Goal: Task Accomplishment & Management: Use online tool/utility

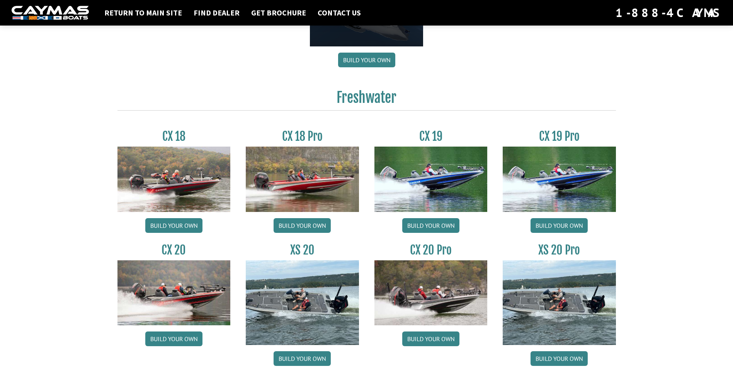
scroll to position [618, 0]
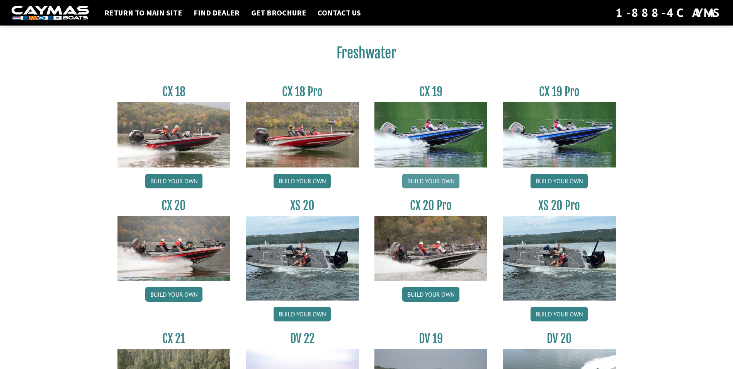
click at [428, 180] on link "Build your own" at bounding box center [430, 181] width 57 height 15
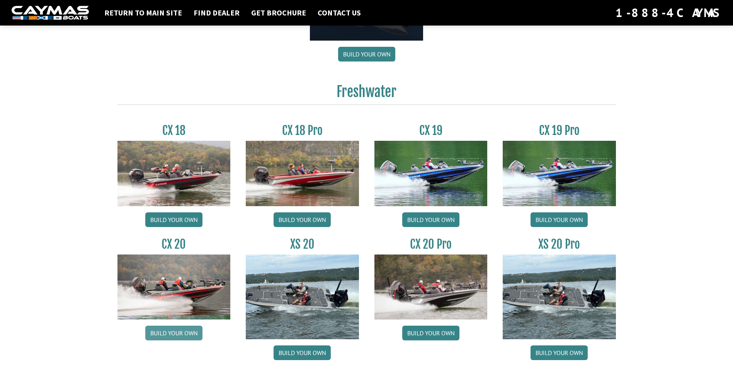
click at [177, 330] on link "Build your own" at bounding box center [173, 332] width 57 height 15
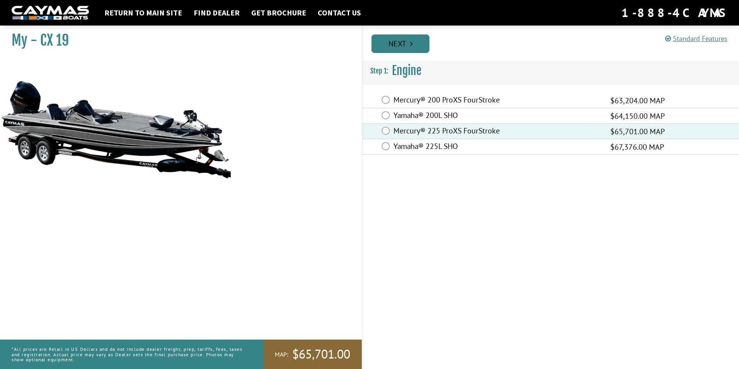
click at [414, 41] on link "Next" at bounding box center [400, 43] width 58 height 19
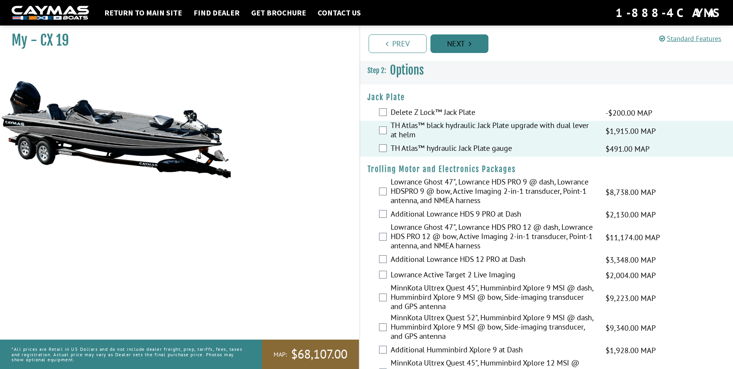
click at [464, 46] on link "Next" at bounding box center [459, 43] width 58 height 19
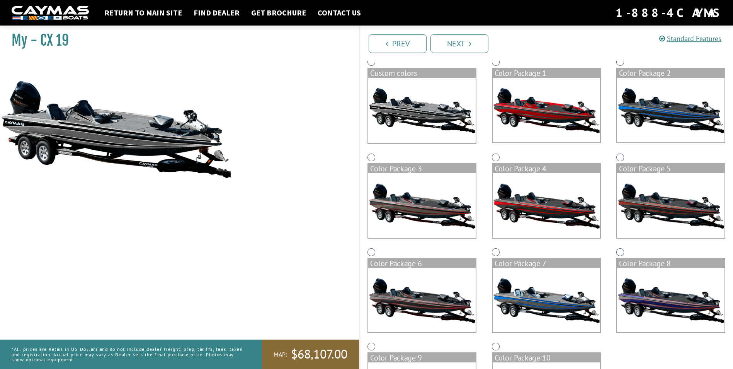
scroll to position [77, 0]
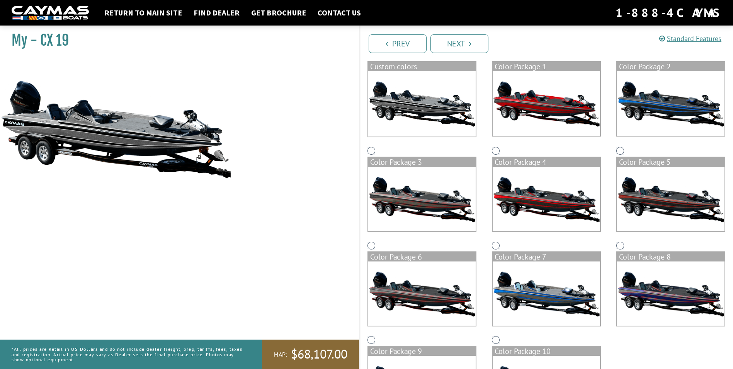
click at [437, 123] on img at bounding box center [421, 103] width 107 height 65
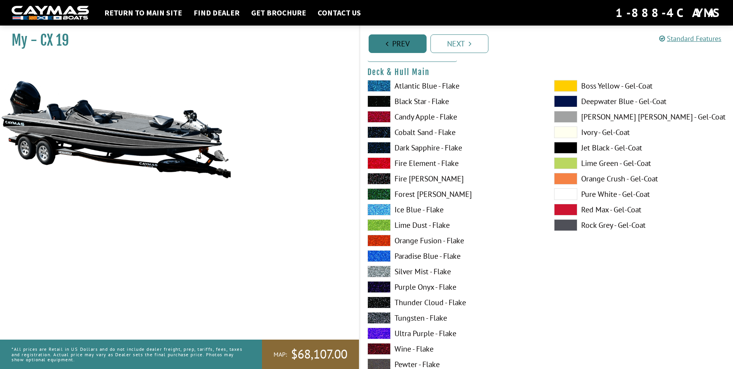
click at [386, 44] on icon "Pagination" at bounding box center [387, 44] width 3 height 8
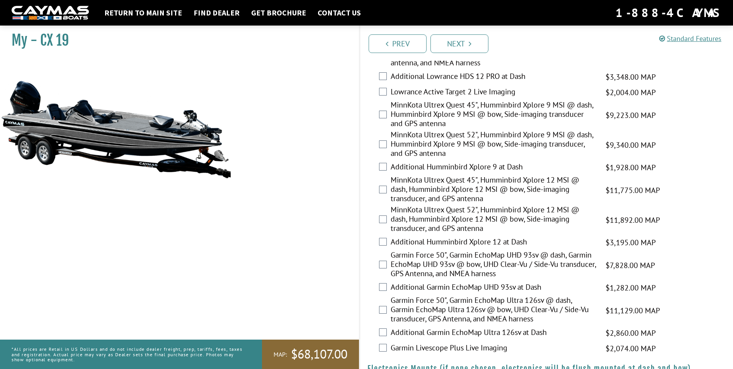
scroll to position [193, 0]
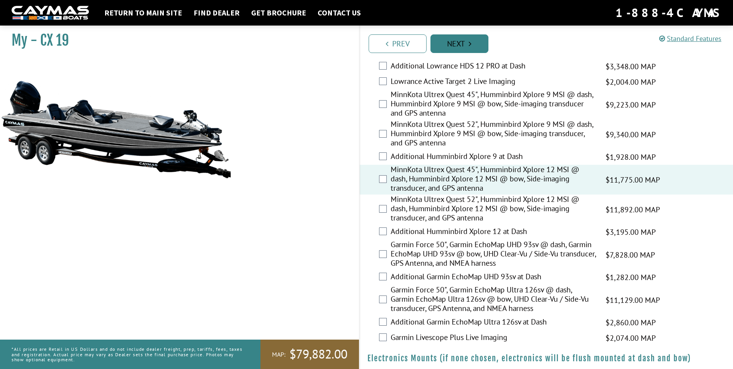
click at [477, 43] on link "Next" at bounding box center [459, 43] width 58 height 19
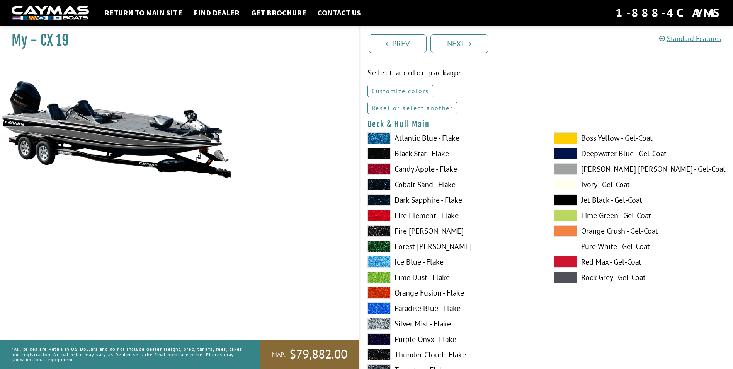
scroll to position [39, 0]
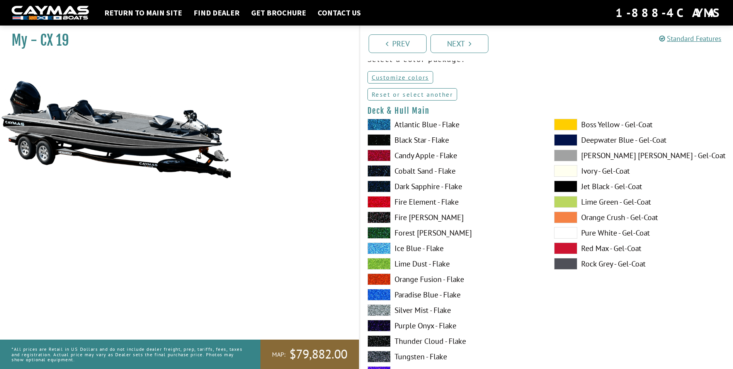
click at [432, 94] on link "Reset or select another" at bounding box center [413, 94] width 90 height 12
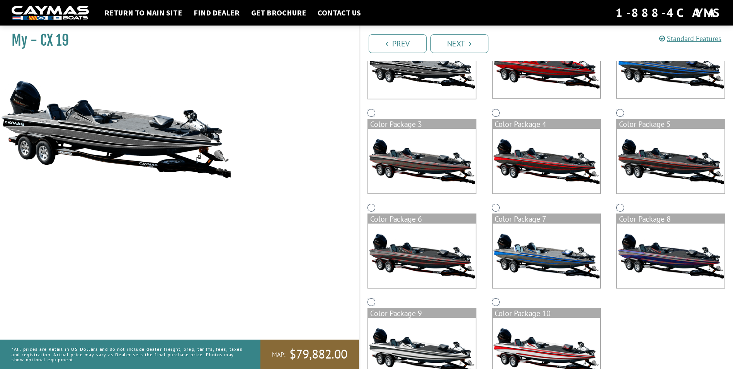
scroll to position [116, 0]
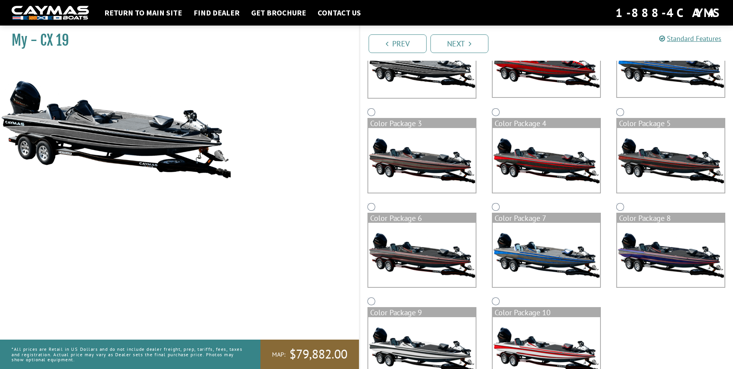
click at [666, 168] on img at bounding box center [670, 160] width 107 height 65
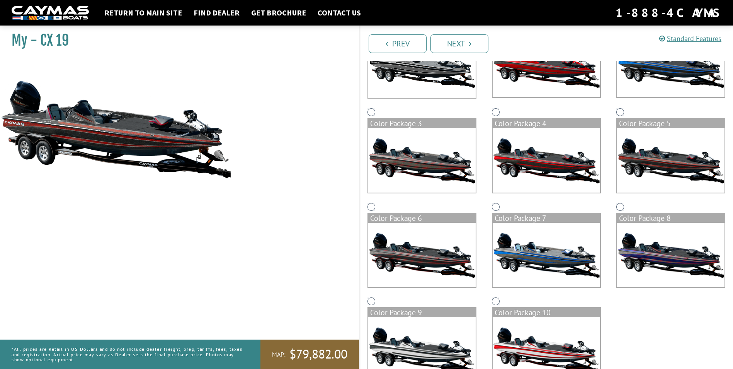
click at [553, 167] on img at bounding box center [546, 160] width 107 height 65
click at [554, 249] on img at bounding box center [546, 255] width 107 height 65
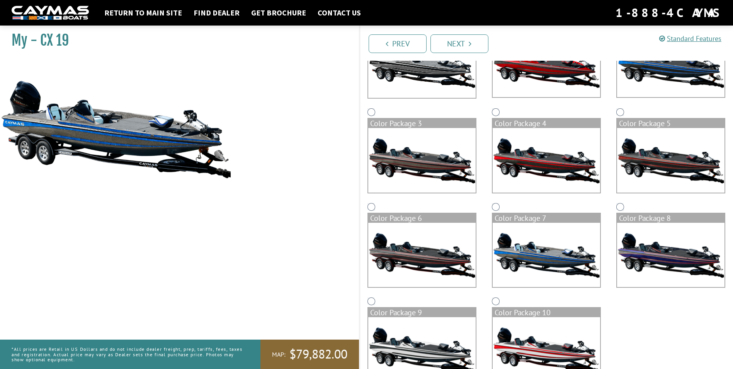
click at [467, 257] on img at bounding box center [421, 255] width 107 height 65
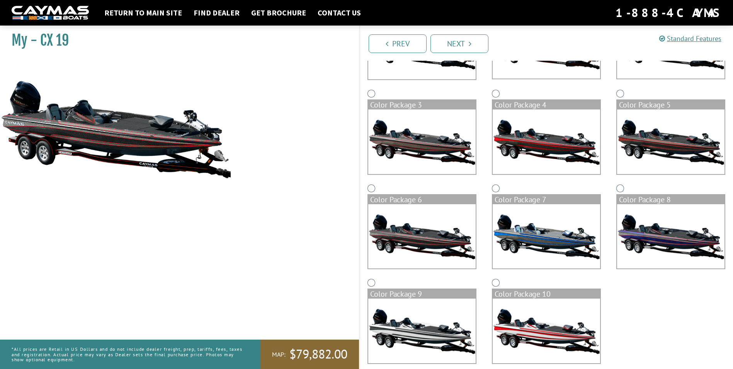
scroll to position [145, 0]
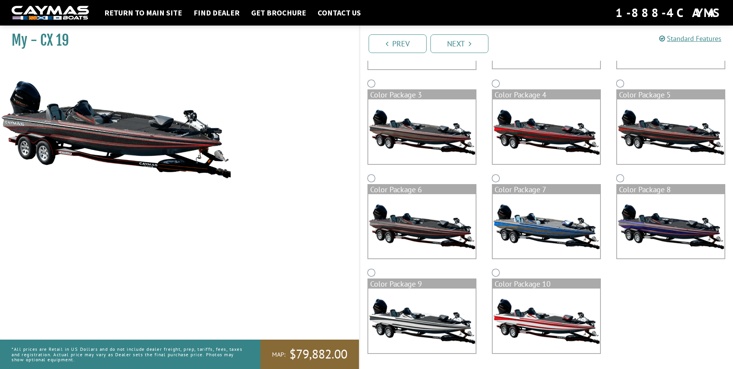
click at [429, 152] on img at bounding box center [421, 131] width 107 height 65
click at [656, 155] on img at bounding box center [670, 131] width 107 height 65
click at [541, 233] on img at bounding box center [546, 226] width 107 height 65
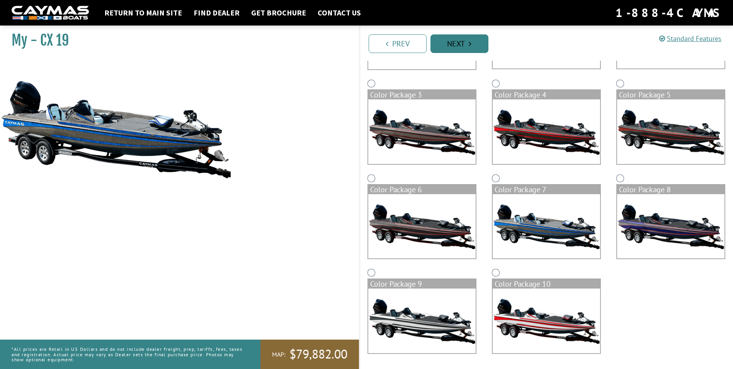
click at [470, 46] on icon "Pagination" at bounding box center [470, 44] width 3 height 8
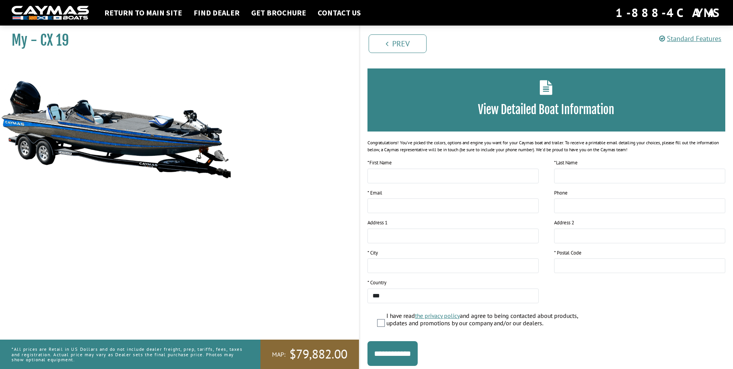
scroll to position [46, 0]
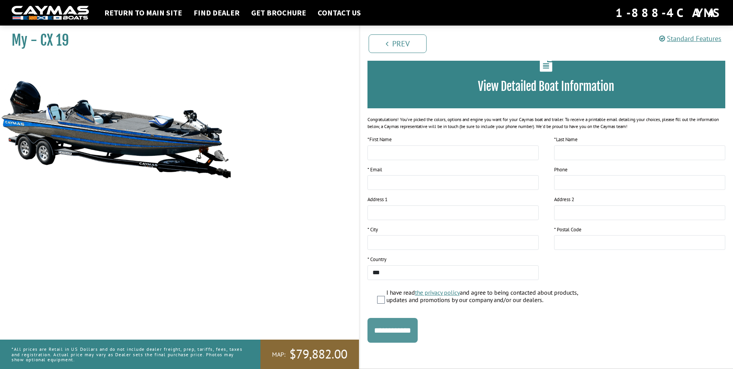
click at [398, 330] on input "**********" at bounding box center [393, 330] width 50 height 25
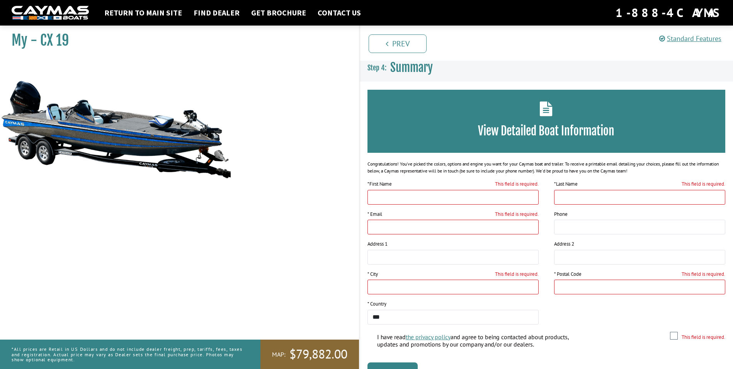
scroll to position [0, 0]
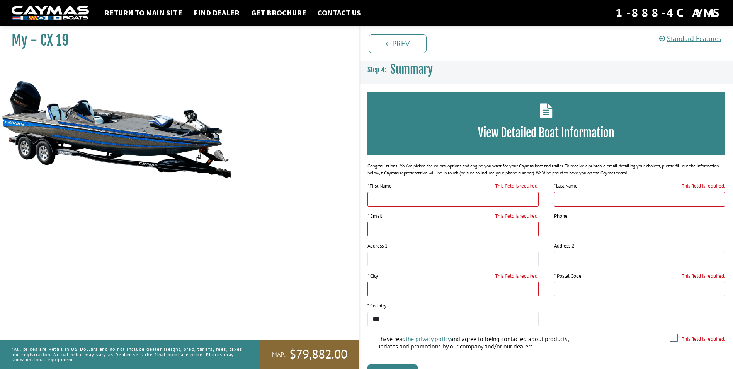
click at [549, 137] on h3 "View Detailed Boat Information" at bounding box center [546, 133] width 335 height 14
click at [548, 109] on icon at bounding box center [546, 110] width 13 height 15
click at [546, 109] on icon at bounding box center [546, 110] width 13 height 15
click at [388, 45] on icon "Pagination" at bounding box center [387, 44] width 3 height 8
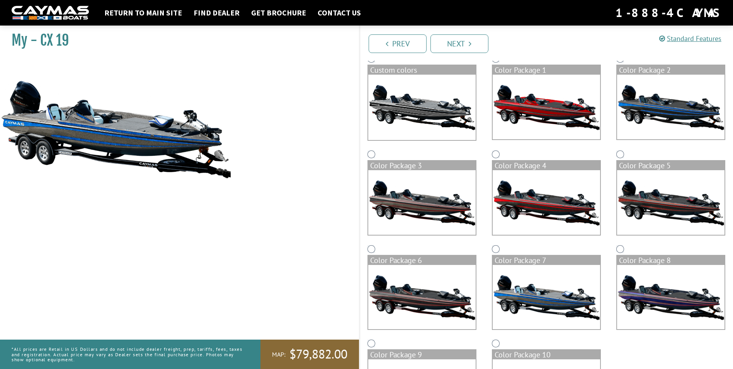
scroll to position [67, 0]
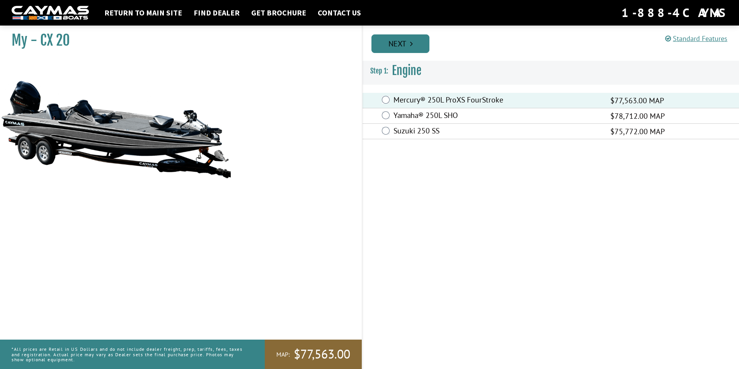
click at [415, 42] on link "Next" at bounding box center [400, 43] width 58 height 19
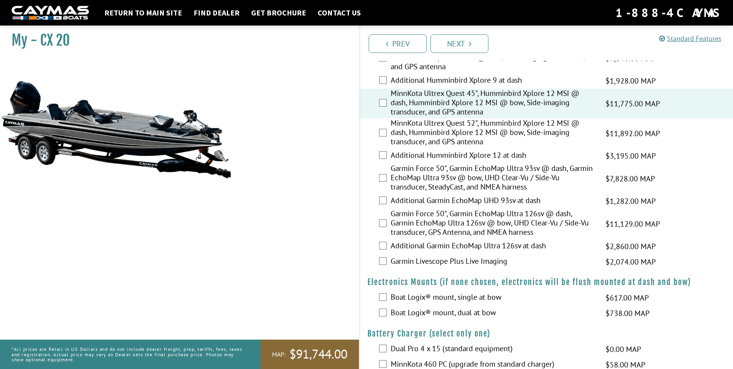
scroll to position [271, 0]
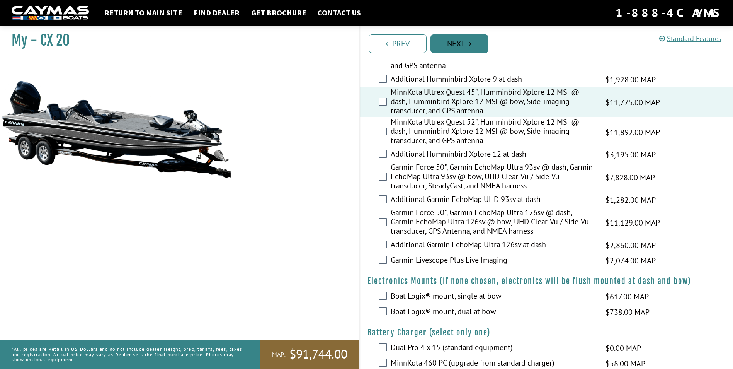
click at [459, 46] on link "Next" at bounding box center [459, 43] width 58 height 19
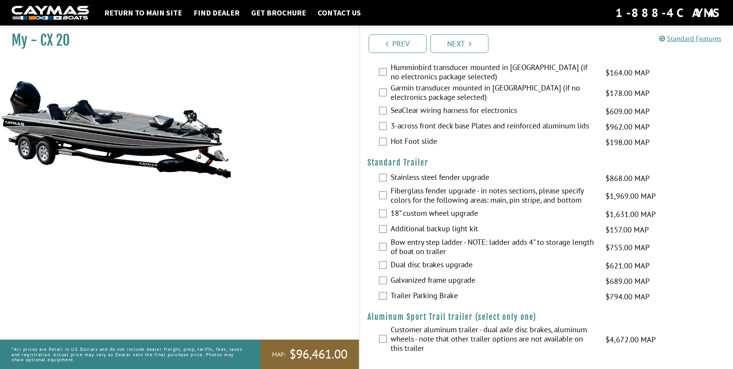
scroll to position [1216, 0]
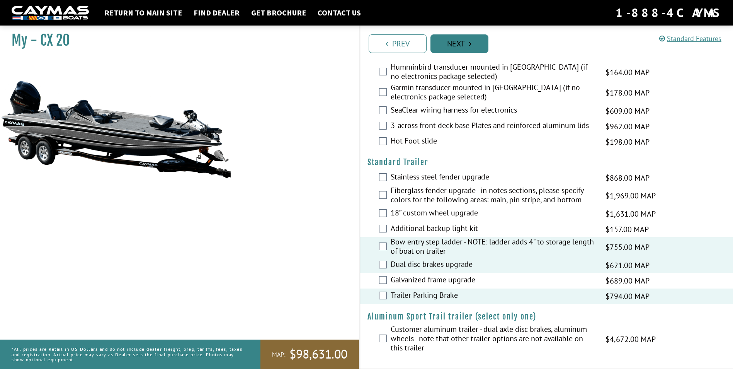
click at [473, 40] on link "Next" at bounding box center [459, 43] width 58 height 19
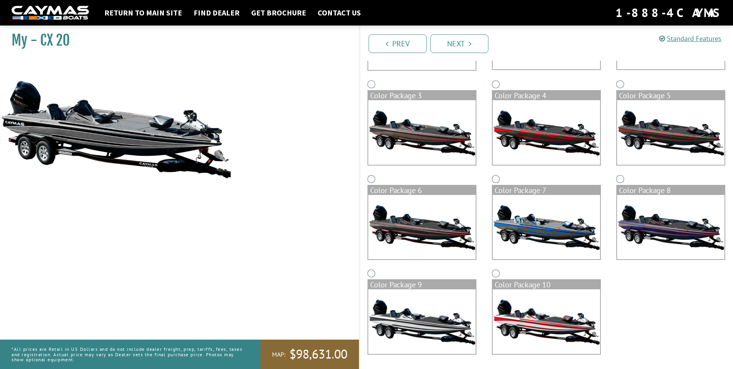
scroll to position [145, 0]
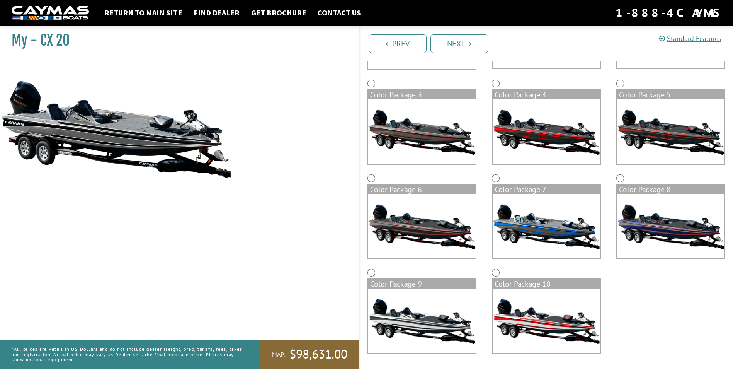
click at [666, 240] on img at bounding box center [670, 226] width 107 height 65
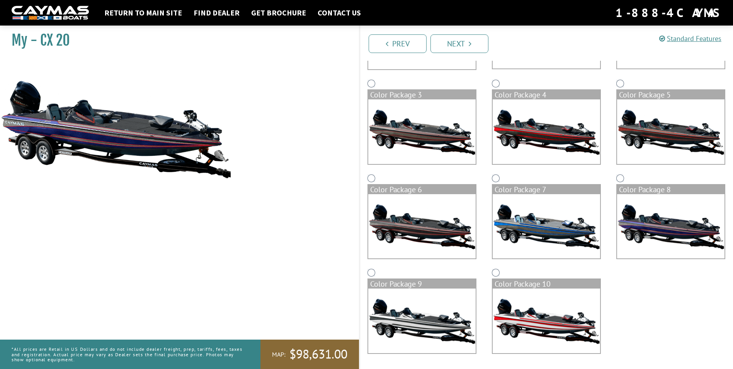
click at [535, 238] on img at bounding box center [546, 226] width 107 height 65
